Goal: Navigation & Orientation: Go to known website

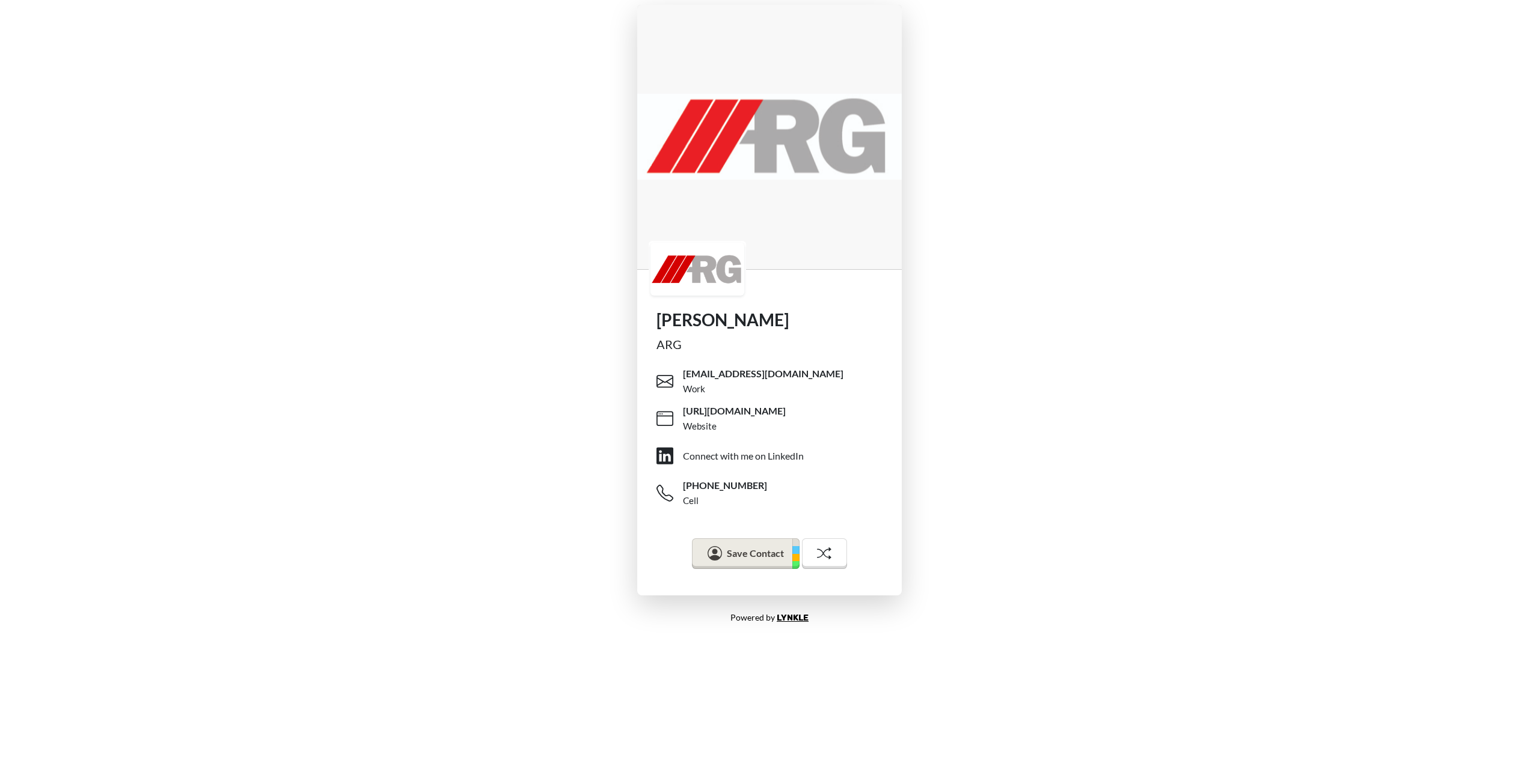
click at [1105, 281] on div "Rich Zellner ARG rzellner@argprograms.com Work https://w29.8c2.myftpupload.com/…" at bounding box center [769, 300] width 1539 height 600
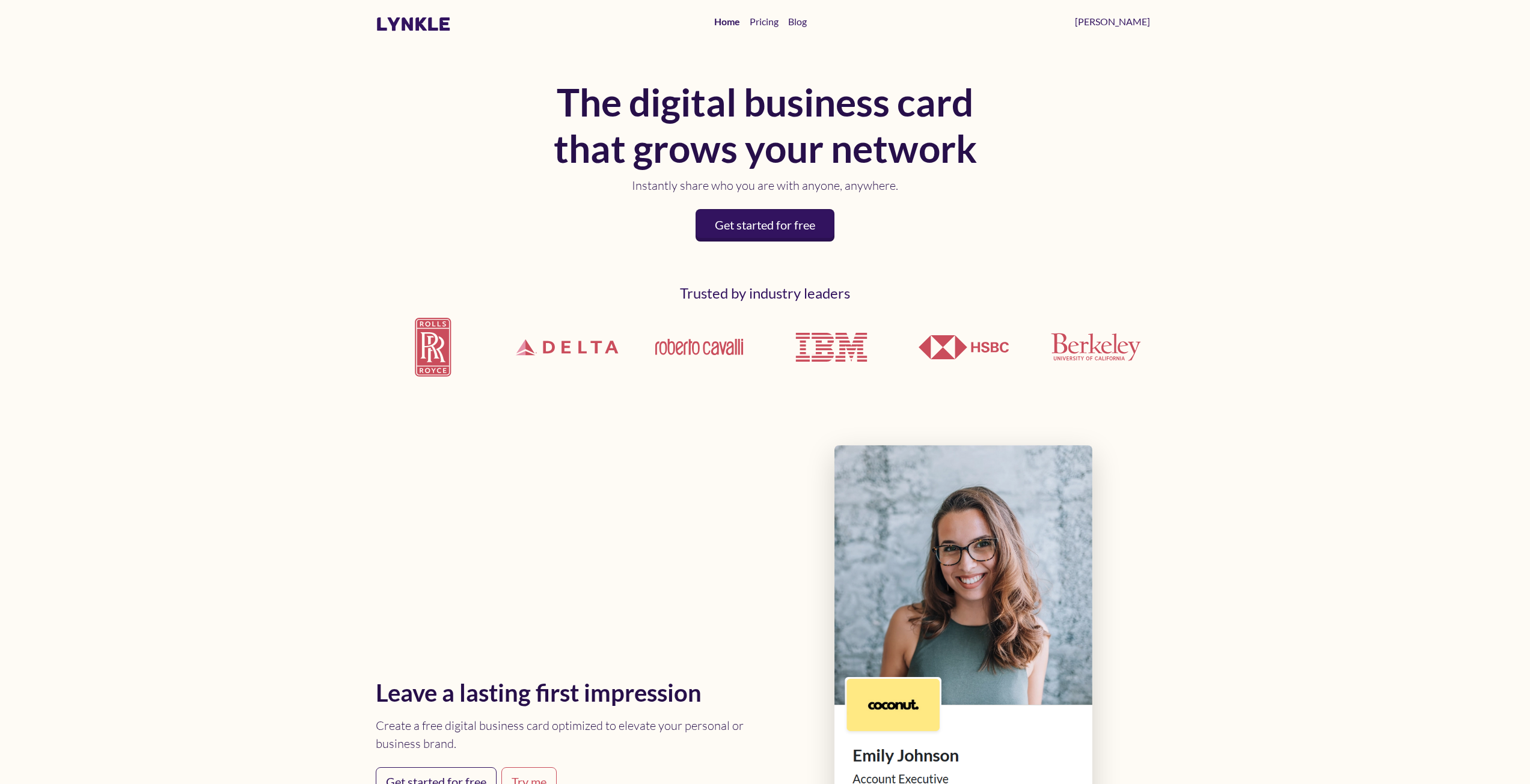
click at [301, 451] on body "lynkle Home Pricing Blog [PERSON_NAME] The digital business card that grows you…" at bounding box center [765, 392] width 1530 height 784
